Goal: Task Accomplishment & Management: Complete application form

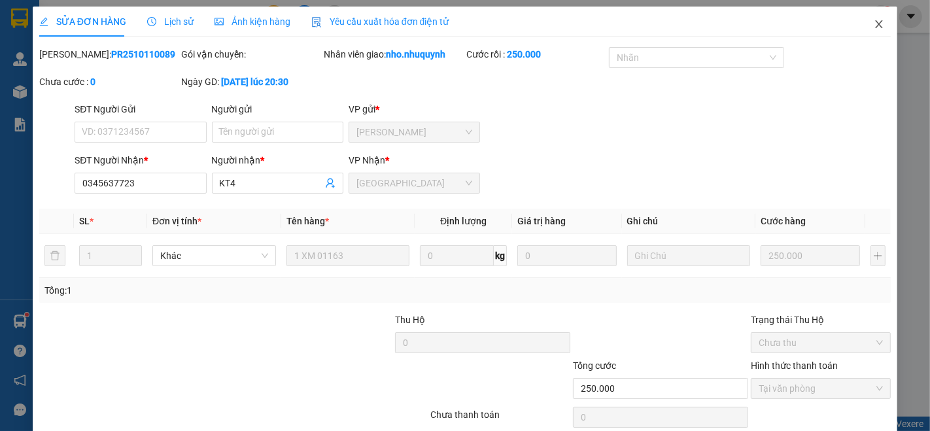
click at [874, 19] on span "Close" at bounding box center [879, 25] width 37 height 37
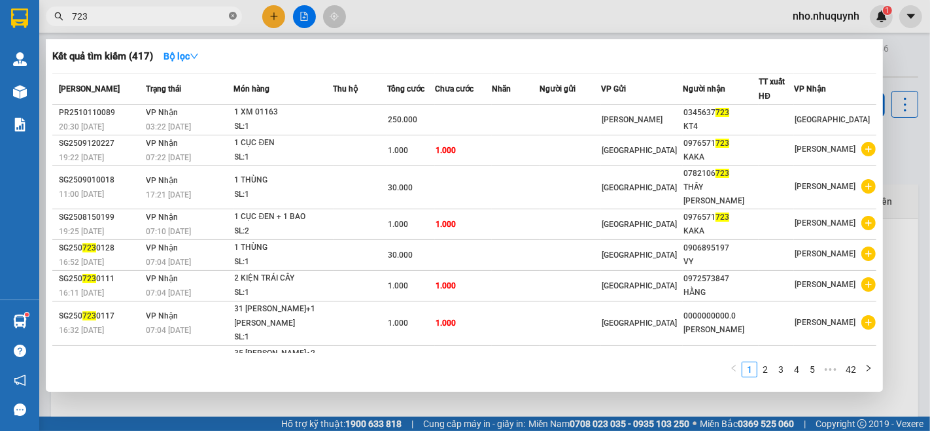
click at [230, 18] on icon "close-circle" at bounding box center [233, 16] width 8 height 8
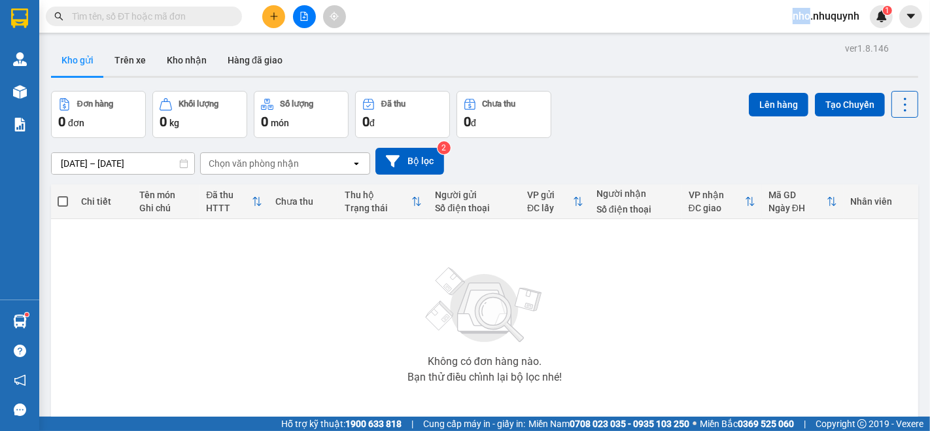
click at [229, 18] on span at bounding box center [233, 16] width 8 height 14
drag, startPoint x: 215, startPoint y: 18, endPoint x: 198, endPoint y: 36, distance: 25.0
click at [205, 29] on div "Kết quả [PERSON_NAME] ( 417 ) Bộ lọc Mã ĐH Trạng thái Món hàng Thu hộ Tổng [PER…" at bounding box center [465, 16] width 930 height 33
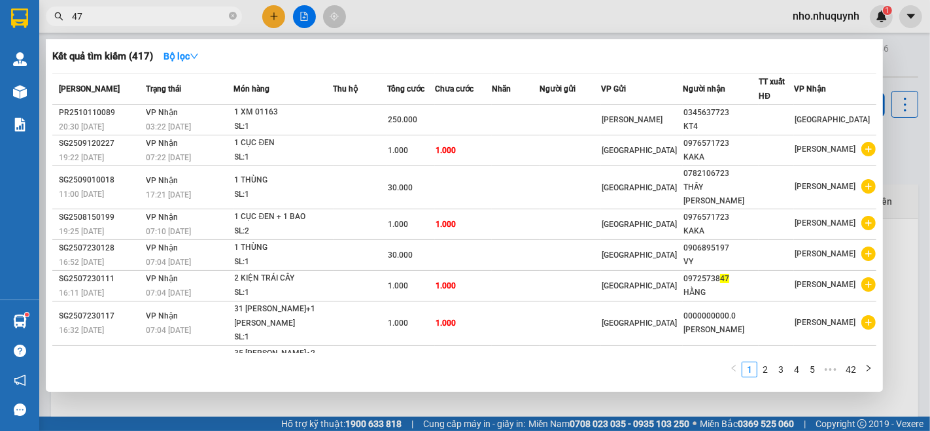
type input "472"
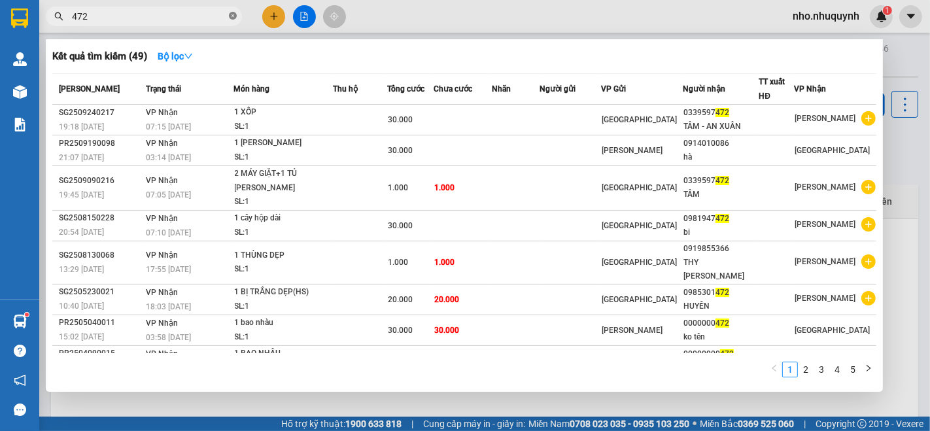
click at [233, 20] on icon "close-circle" at bounding box center [233, 16] width 8 height 8
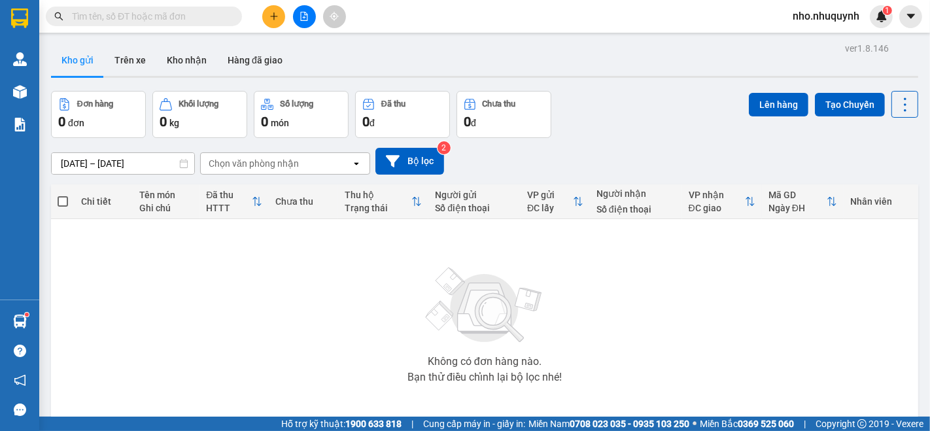
click at [220, 16] on input "text" at bounding box center [149, 16] width 154 height 14
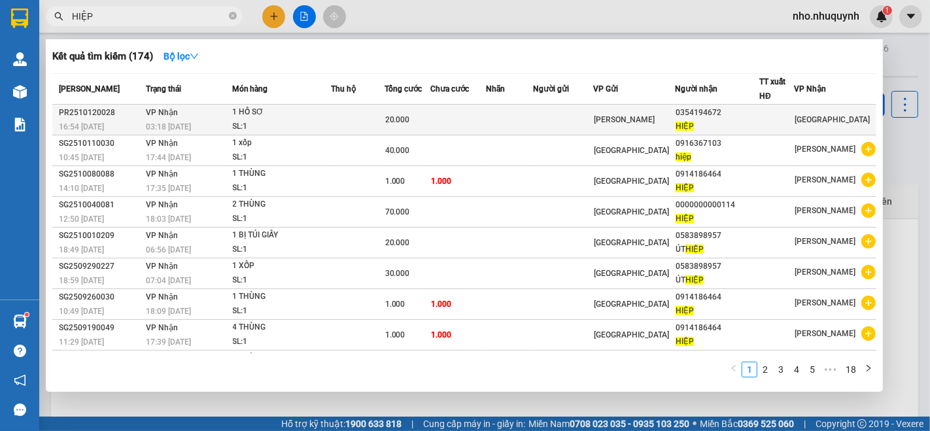
type input "HIỆP"
click at [410, 115] on span "20.000" at bounding box center [397, 119] width 25 height 9
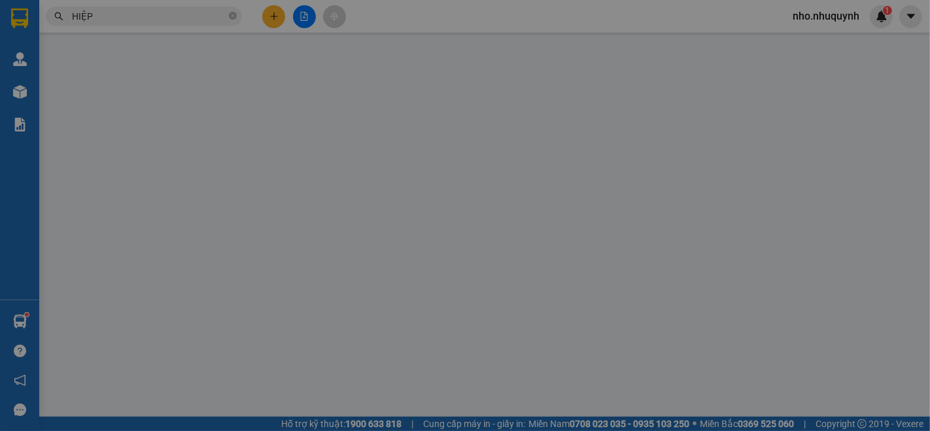
type input "0354194672"
type input "HIỆP"
type input "20.000"
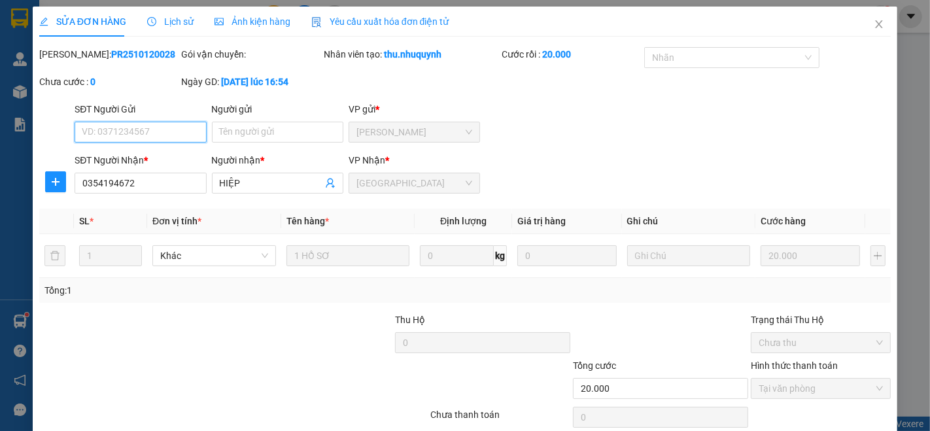
scroll to position [54, 0]
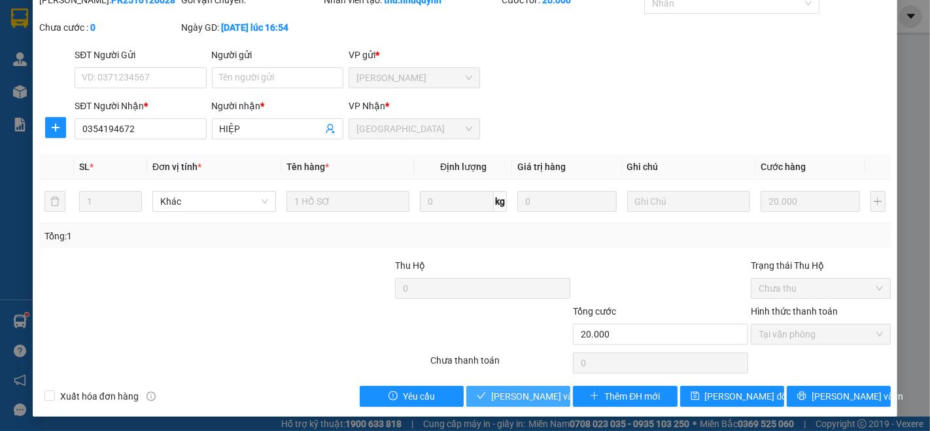
click at [510, 399] on span "[PERSON_NAME] và [PERSON_NAME] hàng" at bounding box center [579, 396] width 177 height 14
